Goal: Task Accomplishment & Management: Manage account settings

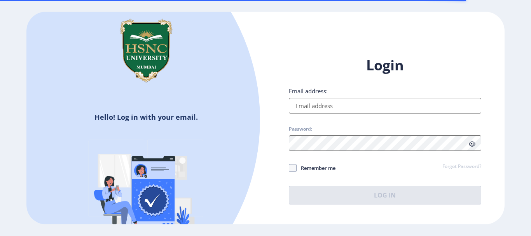
click at [329, 110] on input "Email address:" at bounding box center [385, 106] width 192 height 16
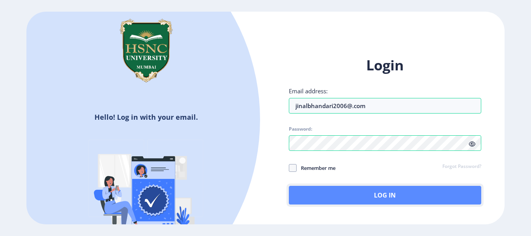
click at [345, 192] on button "Log In" at bounding box center [385, 195] width 192 height 19
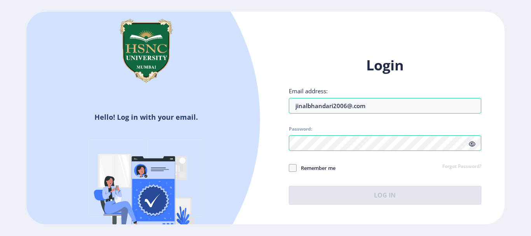
click at [473, 144] on icon at bounding box center [471, 144] width 7 height 6
click at [340, 191] on div "Login Email address: jinalbhandari2006@.com Password: Remember me Forgot Passwo…" at bounding box center [385, 130] width 192 height 148
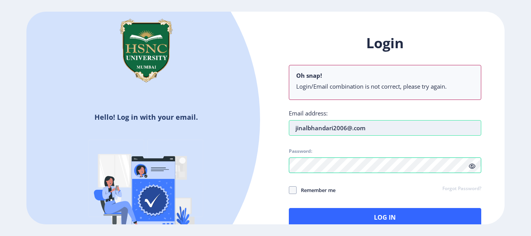
click at [353, 128] on input "jinalbhandari2006@.com" at bounding box center [385, 128] width 192 height 16
click at [354, 130] on input "jinalbhandari2006@.gmailcom" at bounding box center [385, 128] width 192 height 16
click at [368, 128] on input "[EMAIL_ADDRESS]com" at bounding box center [385, 128] width 192 height 16
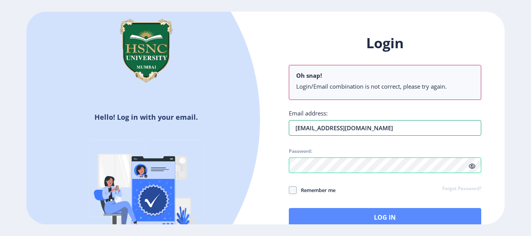
type input "[EMAIL_ADDRESS][DOMAIN_NAME]"
click at [378, 219] on button "Log In" at bounding box center [385, 217] width 192 height 19
click at [362, 214] on button "Log In" at bounding box center [385, 217] width 192 height 19
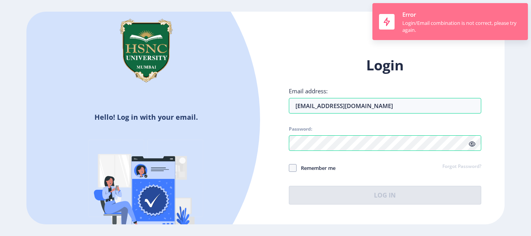
click at [461, 32] on div "Hello! Log in with your email. Don't have an account? Register Login Email addr…" at bounding box center [264, 118] width 477 height 212
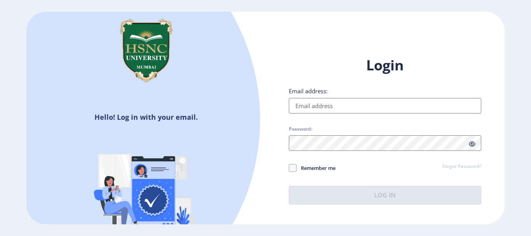
click at [324, 104] on input "Email address:" at bounding box center [385, 106] width 192 height 16
type input "J"
type input "[EMAIL_ADDRESS][DOMAIN_NAME]"
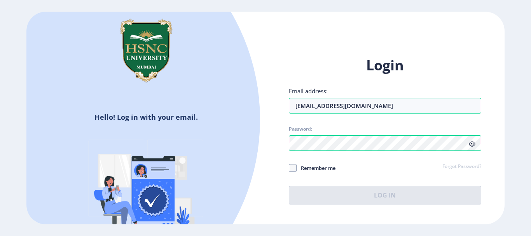
click at [474, 145] on div "Login Email address: jinalbhandari2006@gmail.com Password: Remember me Forgot P…" at bounding box center [385, 130] width 192 height 148
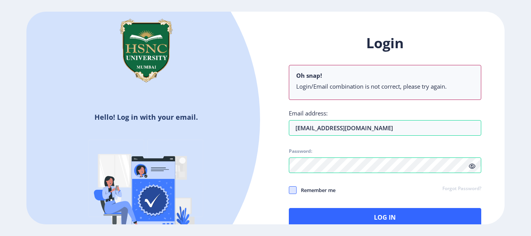
click at [289, 189] on span at bounding box center [293, 190] width 8 height 8
click at [289, 190] on input "Remember me" at bounding box center [289, 190] width 0 height 0
checkbox input "true"
click at [471, 166] on icon at bounding box center [471, 166] width 7 height 6
